Goal: Check status: Check status

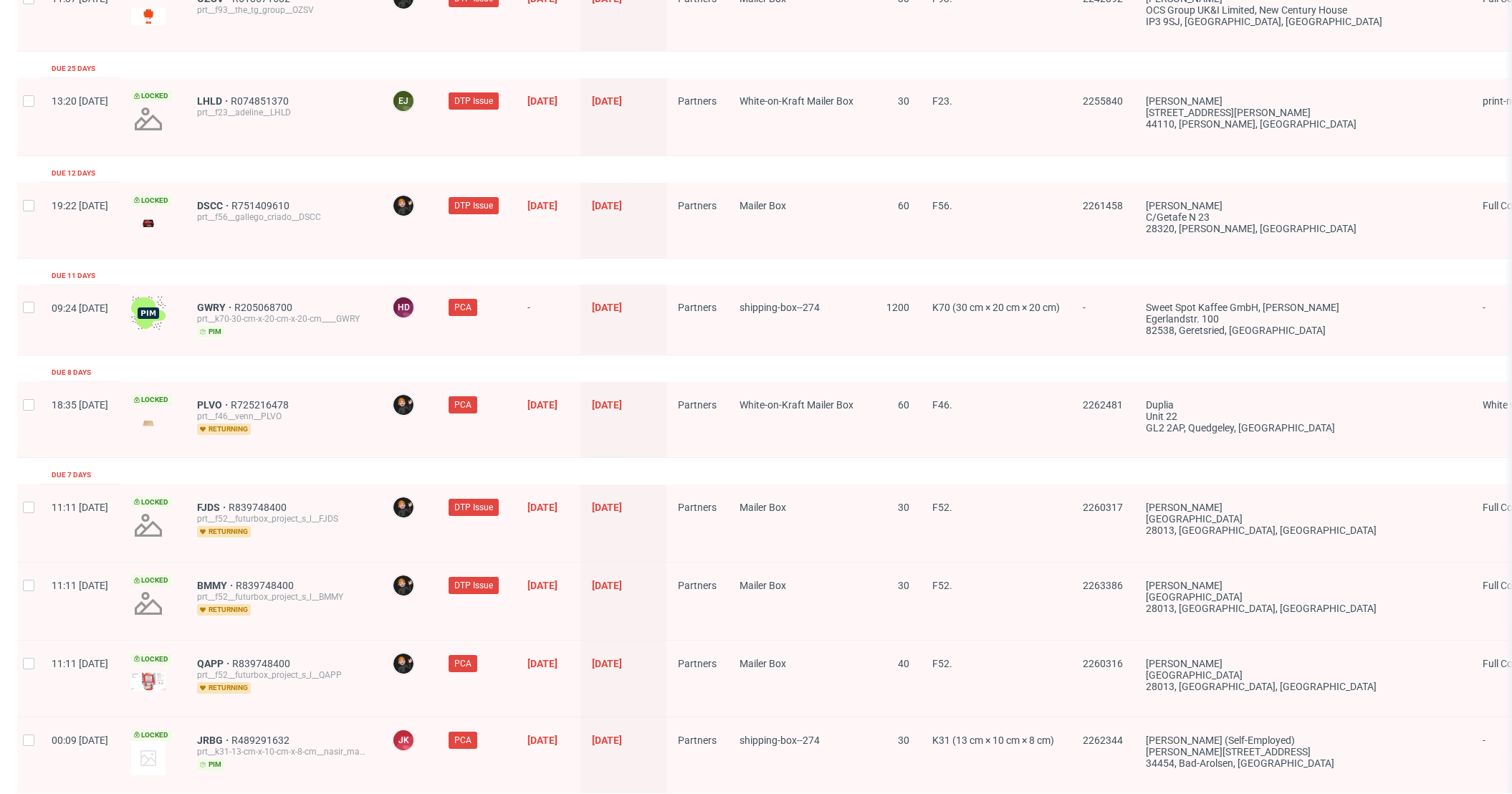
scroll to position [2165, 0]
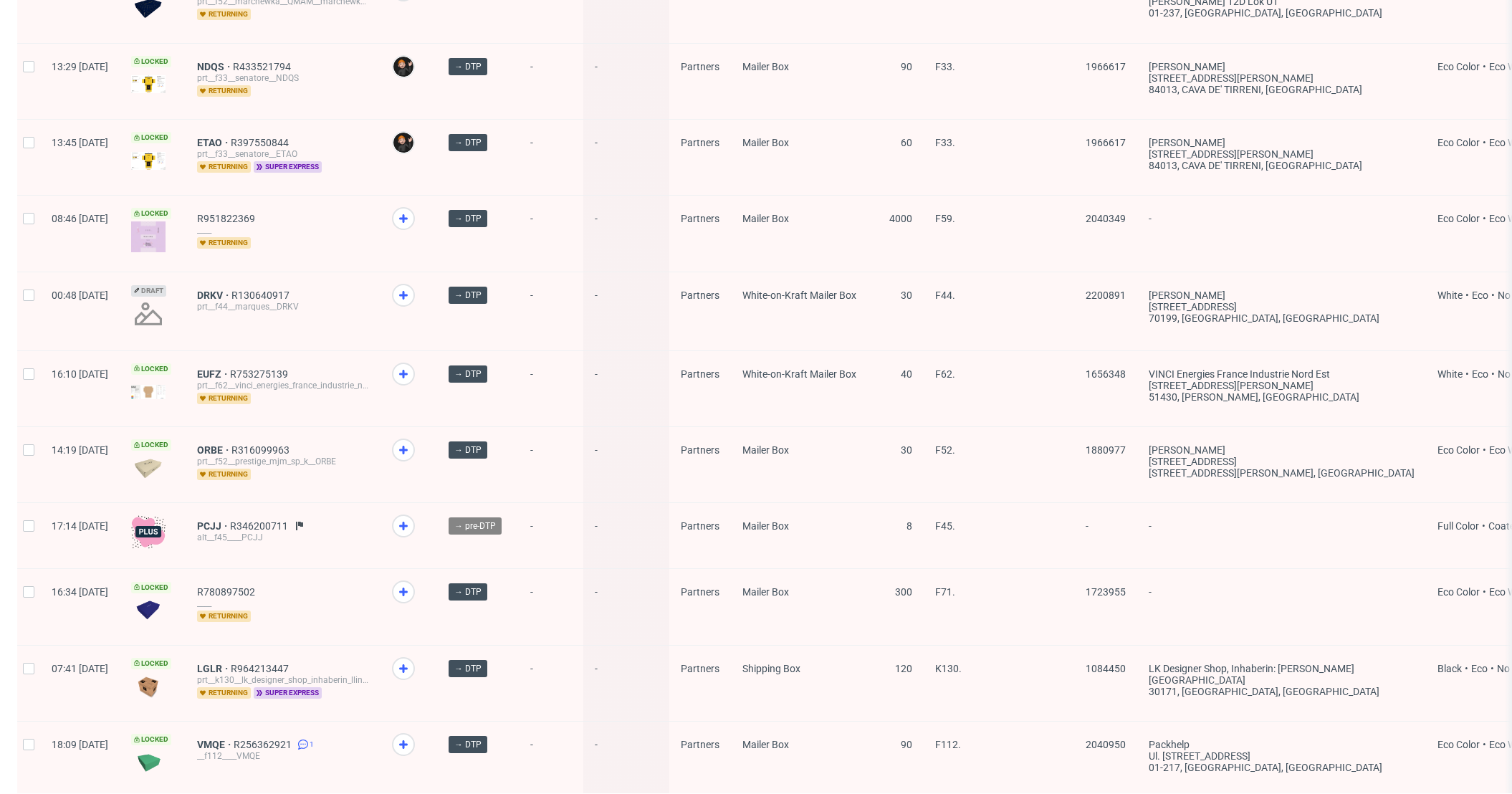
scroll to position [1754, 0]
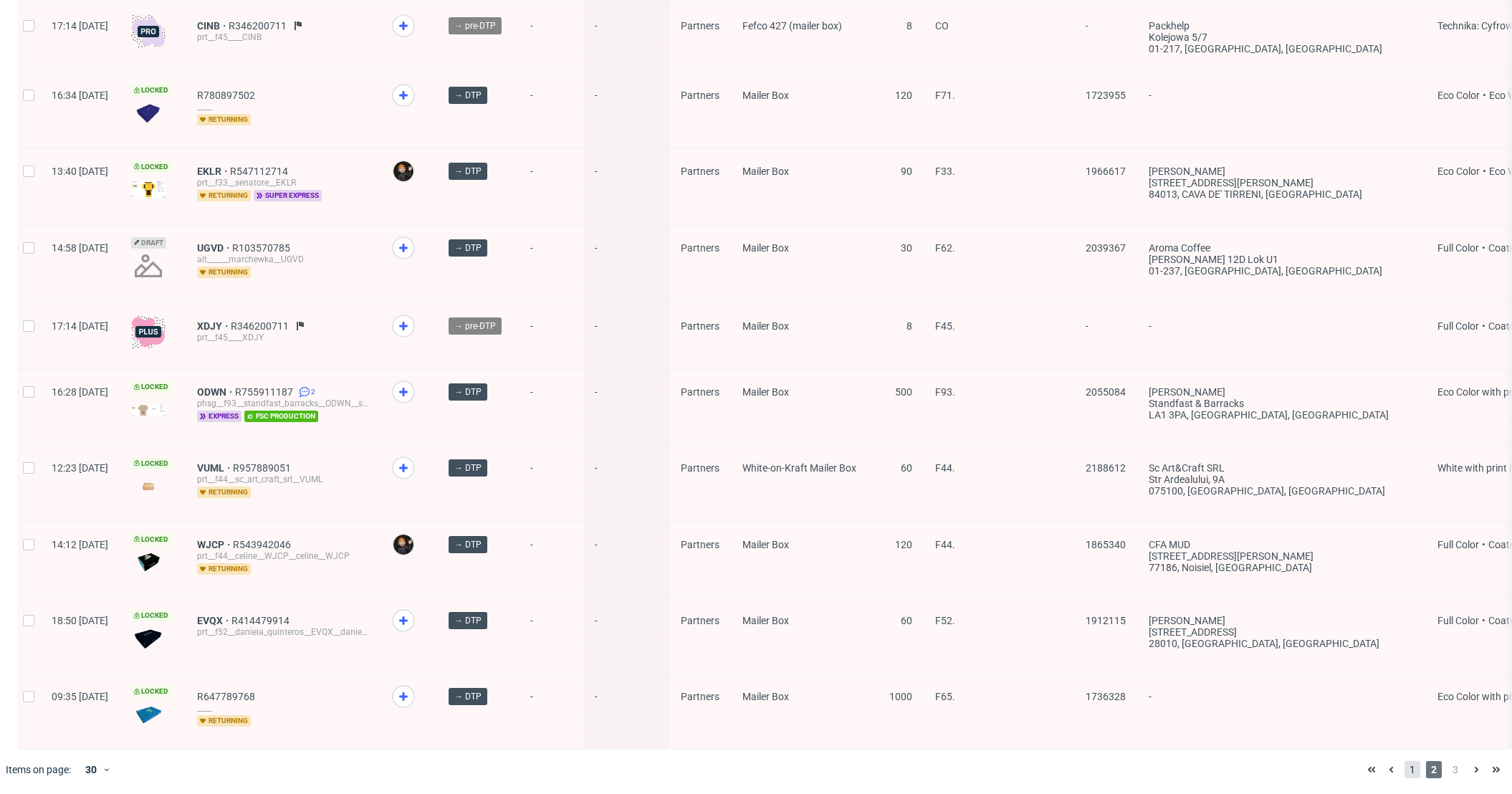
click at [1405, 764] on span "1" at bounding box center [1412, 770] width 16 height 17
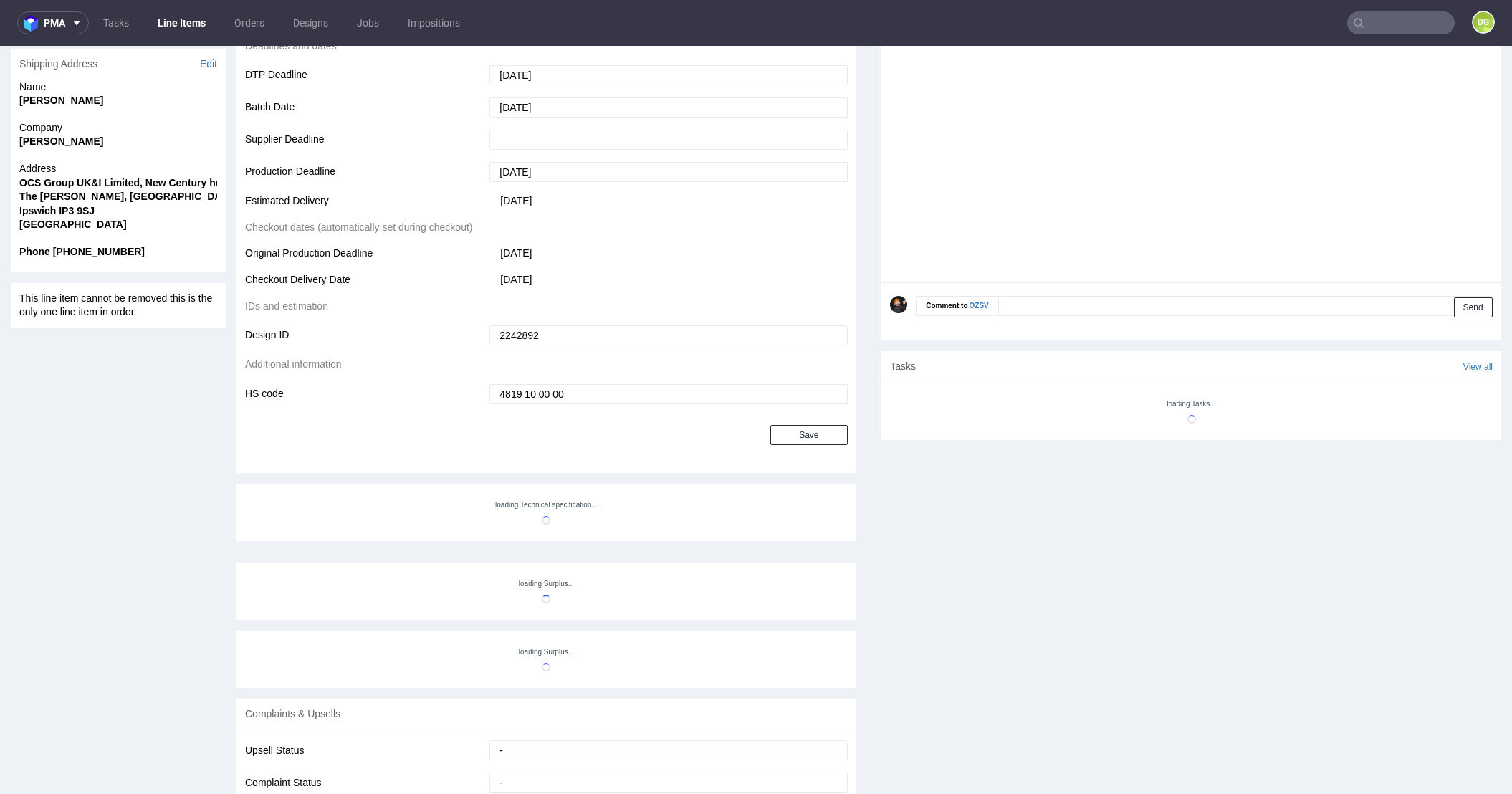
scroll to position [464, 0]
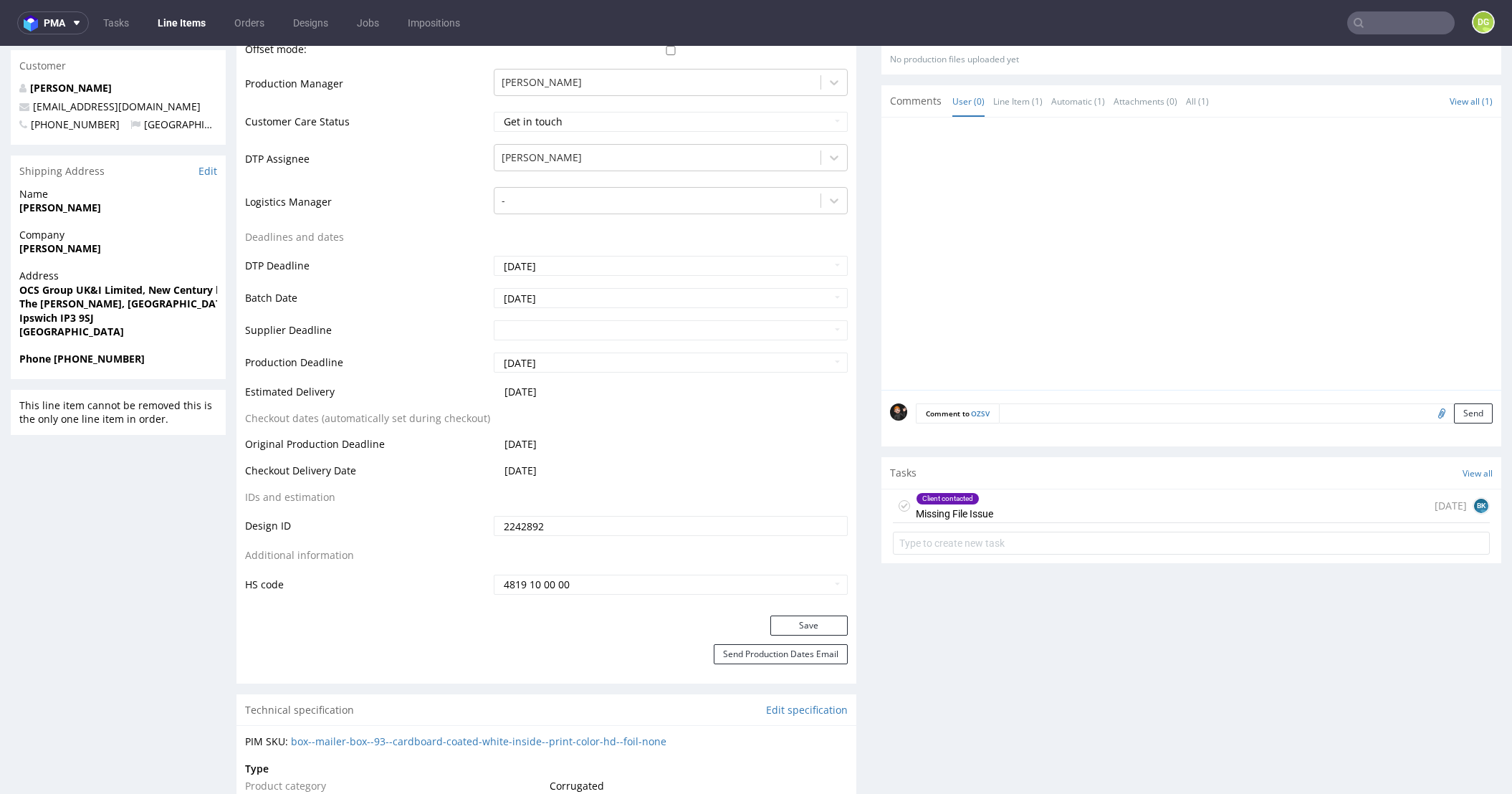
click at [1031, 526] on form at bounding box center [1191, 544] width 597 height 35
click at [1029, 526] on form at bounding box center [1191, 544] width 597 height 35
click at [1028, 507] on div "Client contacted Missing File Issue [DATE] BK" at bounding box center [1191, 506] width 597 height 34
